Goal: Information Seeking & Learning: Learn about a topic

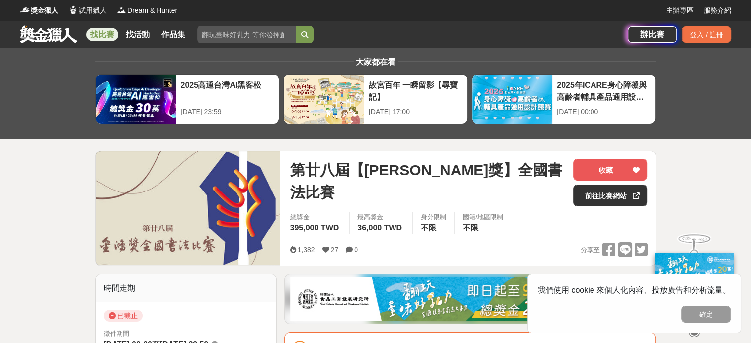
click at [243, 36] on input "search" at bounding box center [246, 35] width 99 height 18
type input "書法"
click at [296, 26] on button "submit" at bounding box center [305, 35] width 18 height 18
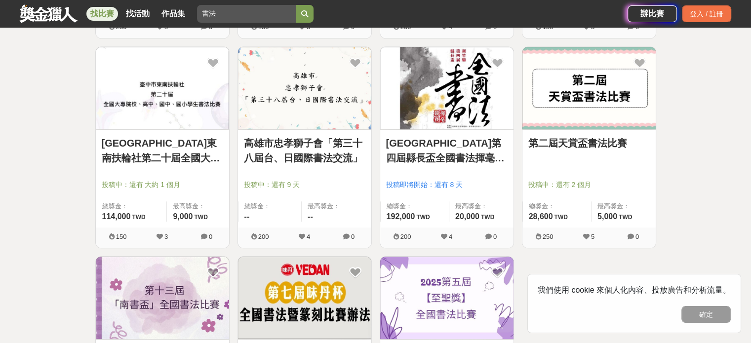
scroll to position [691, 0]
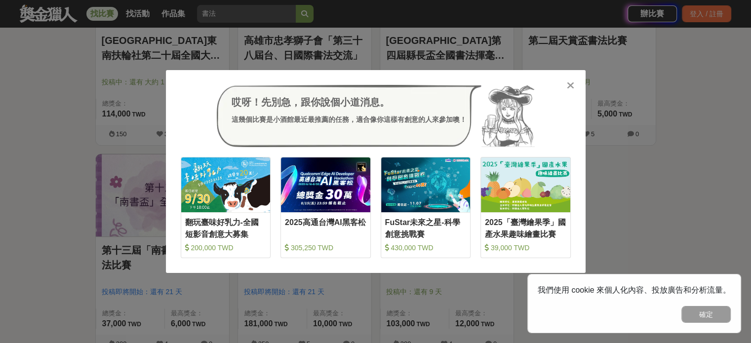
click at [571, 84] on icon at bounding box center [570, 85] width 7 height 10
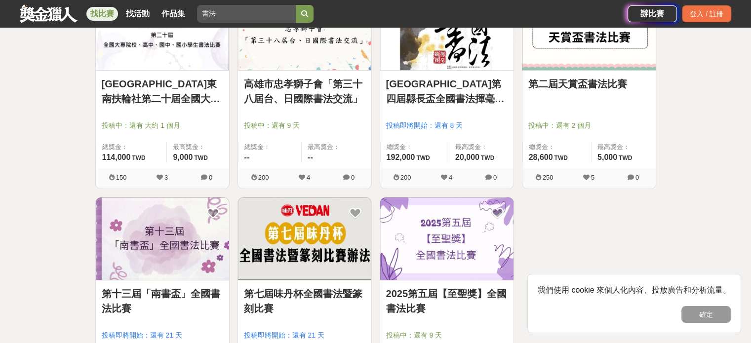
scroll to position [592, 0]
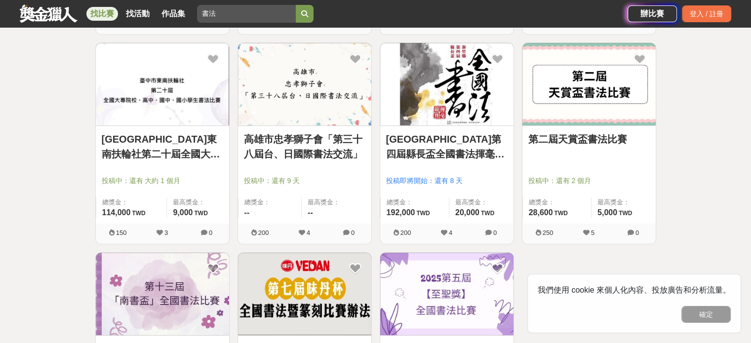
drag, startPoint x: 580, startPoint y: 138, endPoint x: 681, endPoint y: 127, distance: 101.3
click at [681, 127] on div "全部 設計 影像 寫作 商業 音樂 運動 其他 國際 所有分類 進階篩選 15 個比賽 綜合 熱門 獎金 截止 最新 書法 尚未截止 台灣 重置條件 2025…" at bounding box center [375, 21] width 751 height 1130
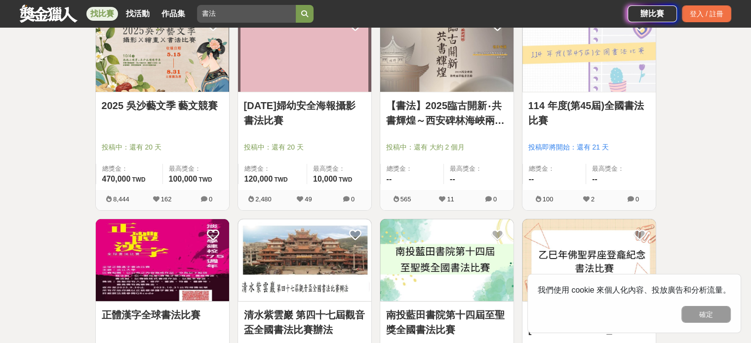
scroll to position [148, 0]
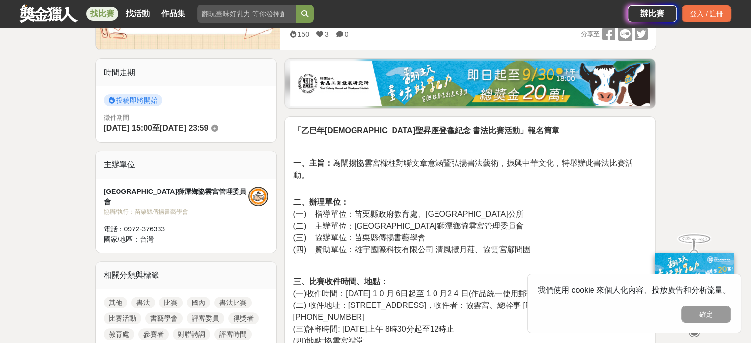
scroll to position [395, 0]
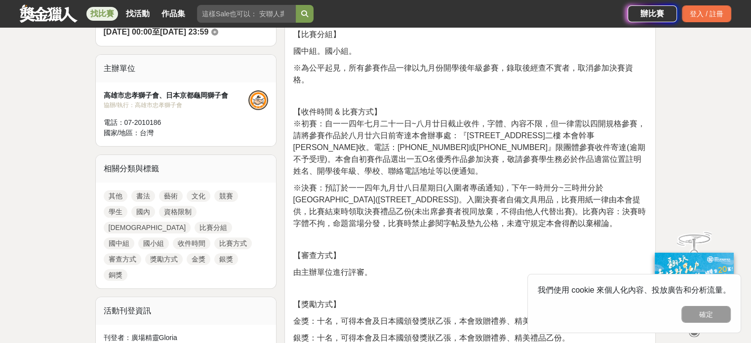
scroll to position [296, 0]
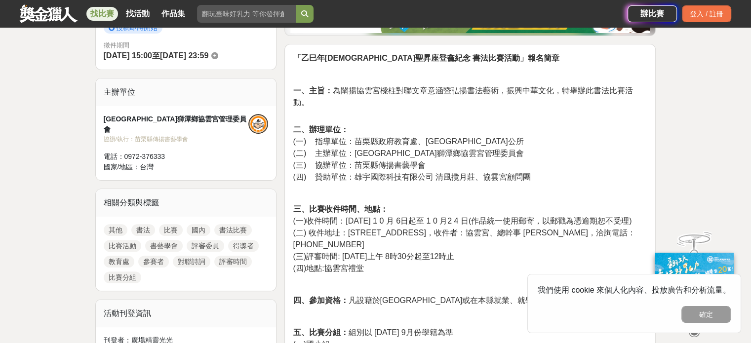
scroll to position [346, 0]
